Goal: Task Accomplishment & Management: Manage account settings

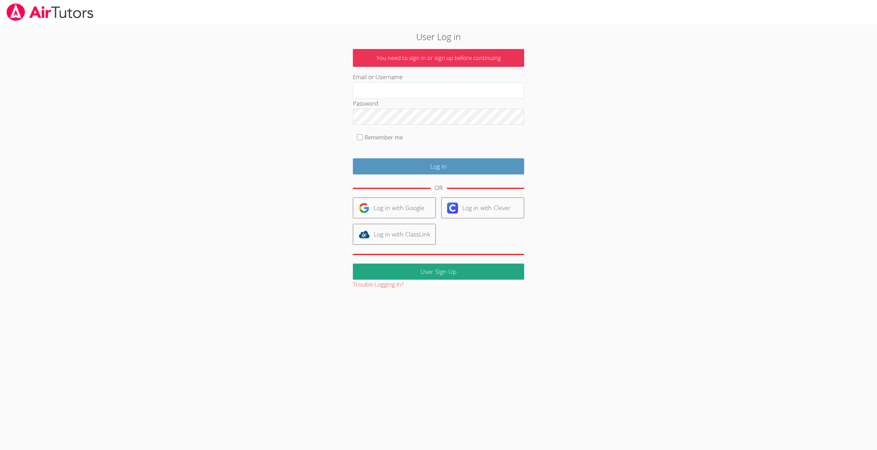
type input "[EMAIL_ADDRESS][DOMAIN_NAME]"
click at [371, 137] on label "Remember me" at bounding box center [384, 137] width 38 height 8
click at [363, 137] on input "Remember me" at bounding box center [360, 137] width 6 height 6
checkbox input "true"
click at [437, 166] on input "Log in" at bounding box center [438, 166] width 171 height 16
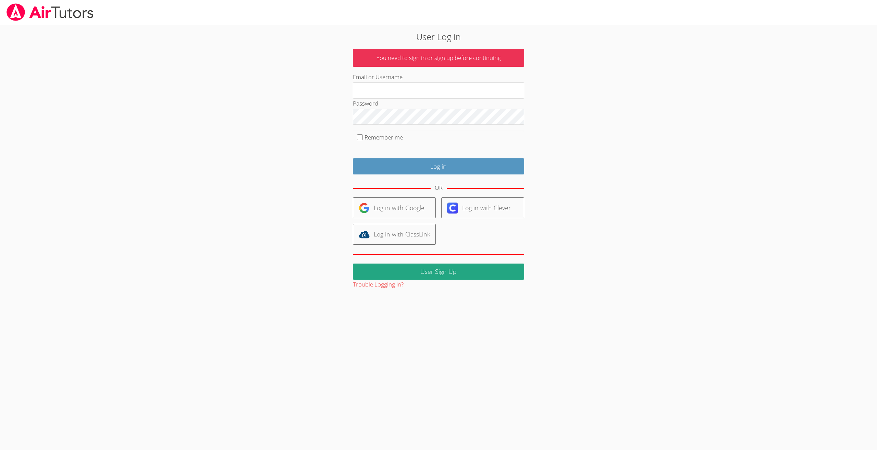
type input "[EMAIL_ADDRESS][DOMAIN_NAME]"
click at [336, 115] on div "User Log in You need to sign in or sign up before continuing Email or Username …" at bounding box center [439, 159] width 474 height 259
click at [312, 146] on div "User Log in You need to sign in or sign up before continuing Email or Username …" at bounding box center [439, 159] width 474 height 259
click at [436, 164] on input "Log in" at bounding box center [438, 166] width 171 height 16
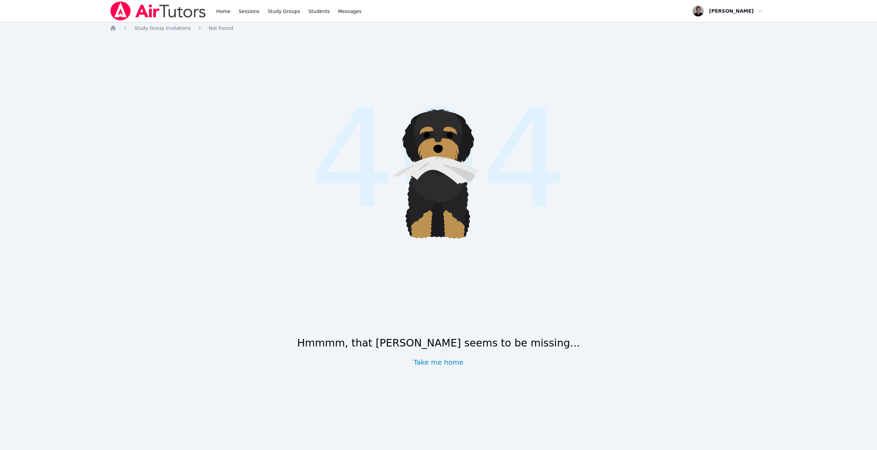
click at [435, 206] on icon at bounding box center [437, 215] width 65 height 46
click at [228, 15] on link "Home" at bounding box center [223, 11] width 17 height 22
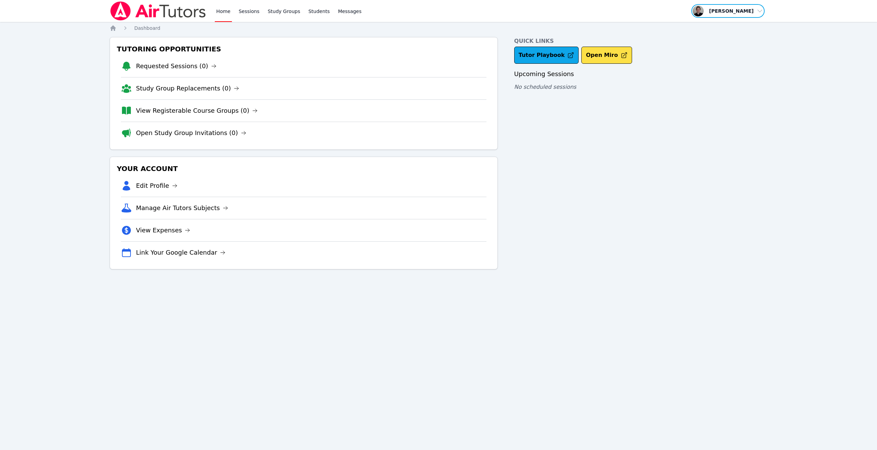
click at [746, 12] on span "button" at bounding box center [728, 10] width 75 height 15
click at [716, 26] on link "Profile" at bounding box center [731, 27] width 66 height 12
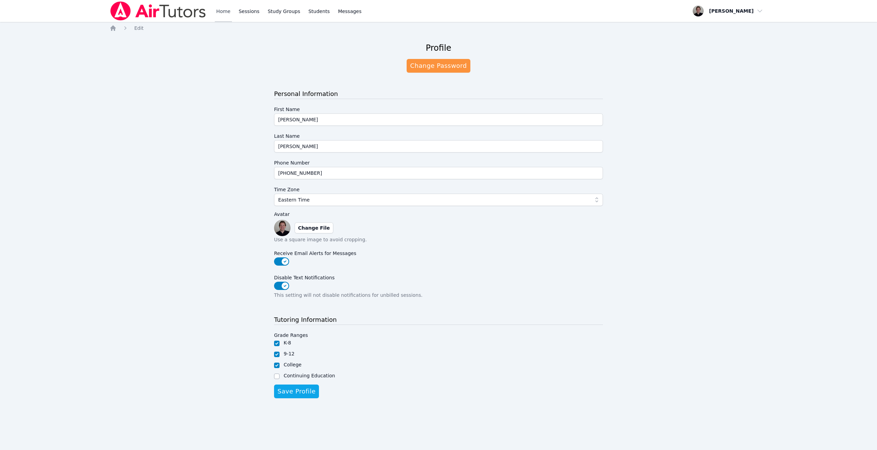
click at [230, 11] on link "Home" at bounding box center [223, 11] width 17 height 22
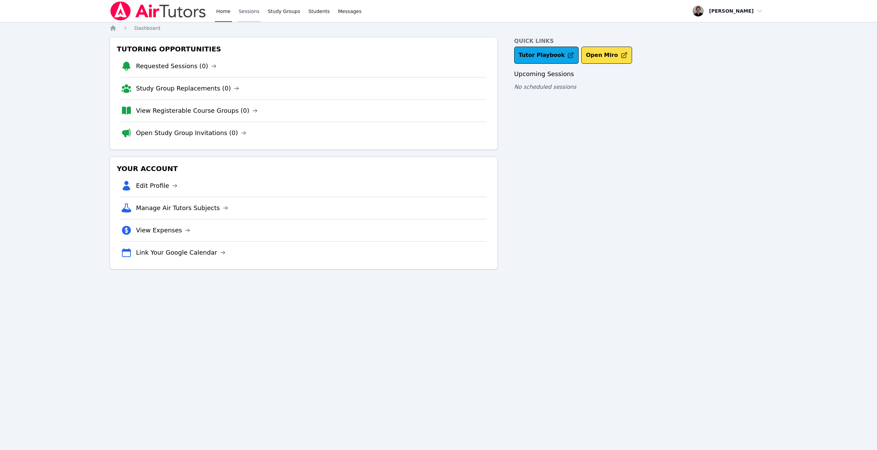
click at [245, 12] on link "Sessions" at bounding box center [249, 11] width 24 height 22
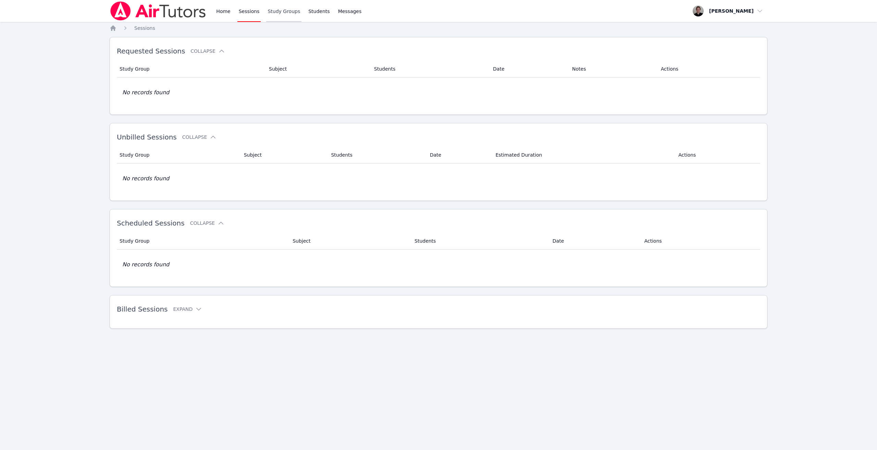
click at [280, 13] on link "Study Groups" at bounding box center [283, 11] width 35 height 22
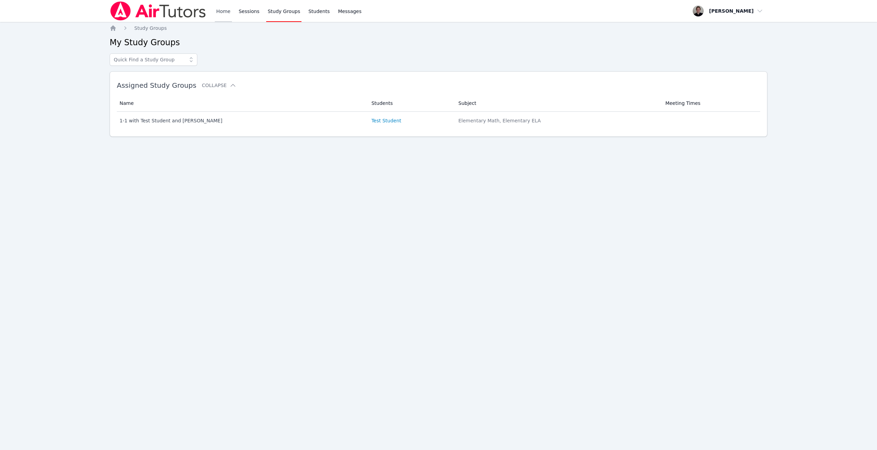
click at [223, 11] on link "Home" at bounding box center [223, 11] width 17 height 22
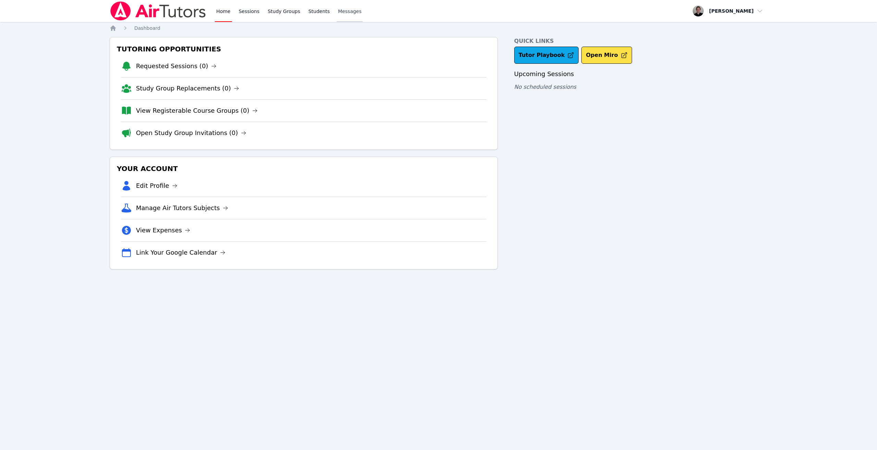
click at [339, 11] on span "Messages" at bounding box center [350, 11] width 24 height 7
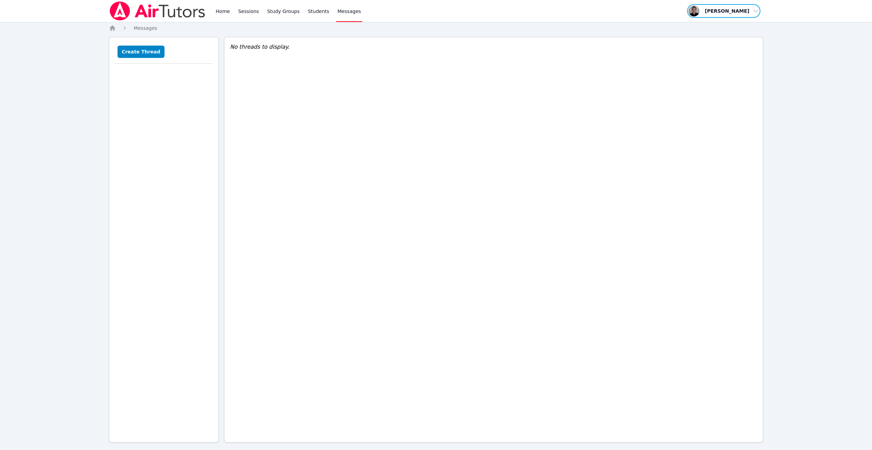
click at [735, 12] on span "button" at bounding box center [723, 10] width 75 height 15
click at [708, 28] on link "Profile" at bounding box center [726, 27] width 66 height 12
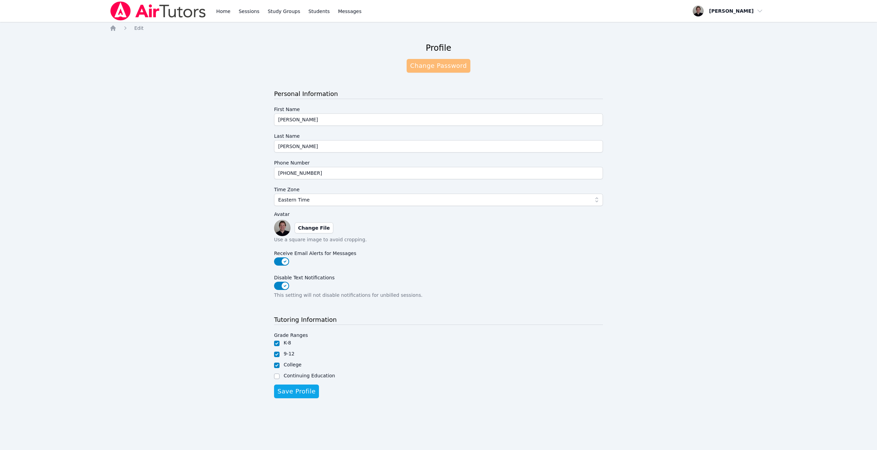
click at [428, 65] on link "Change Password" at bounding box center [438, 66] width 63 height 14
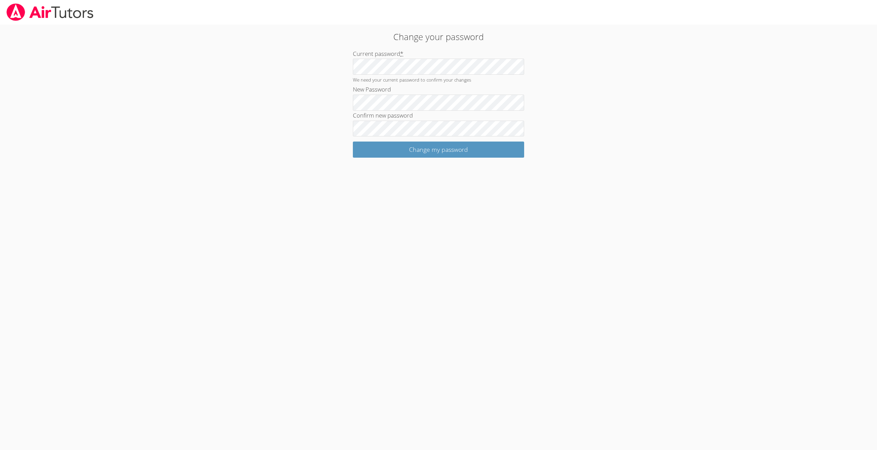
click at [564, 207] on body "Change your password Current password * We need your current password to confir…" at bounding box center [438, 225] width 877 height 450
click at [435, 149] on input "Change my password" at bounding box center [438, 150] width 171 height 16
